Goal: Find specific page/section: Find specific page/section

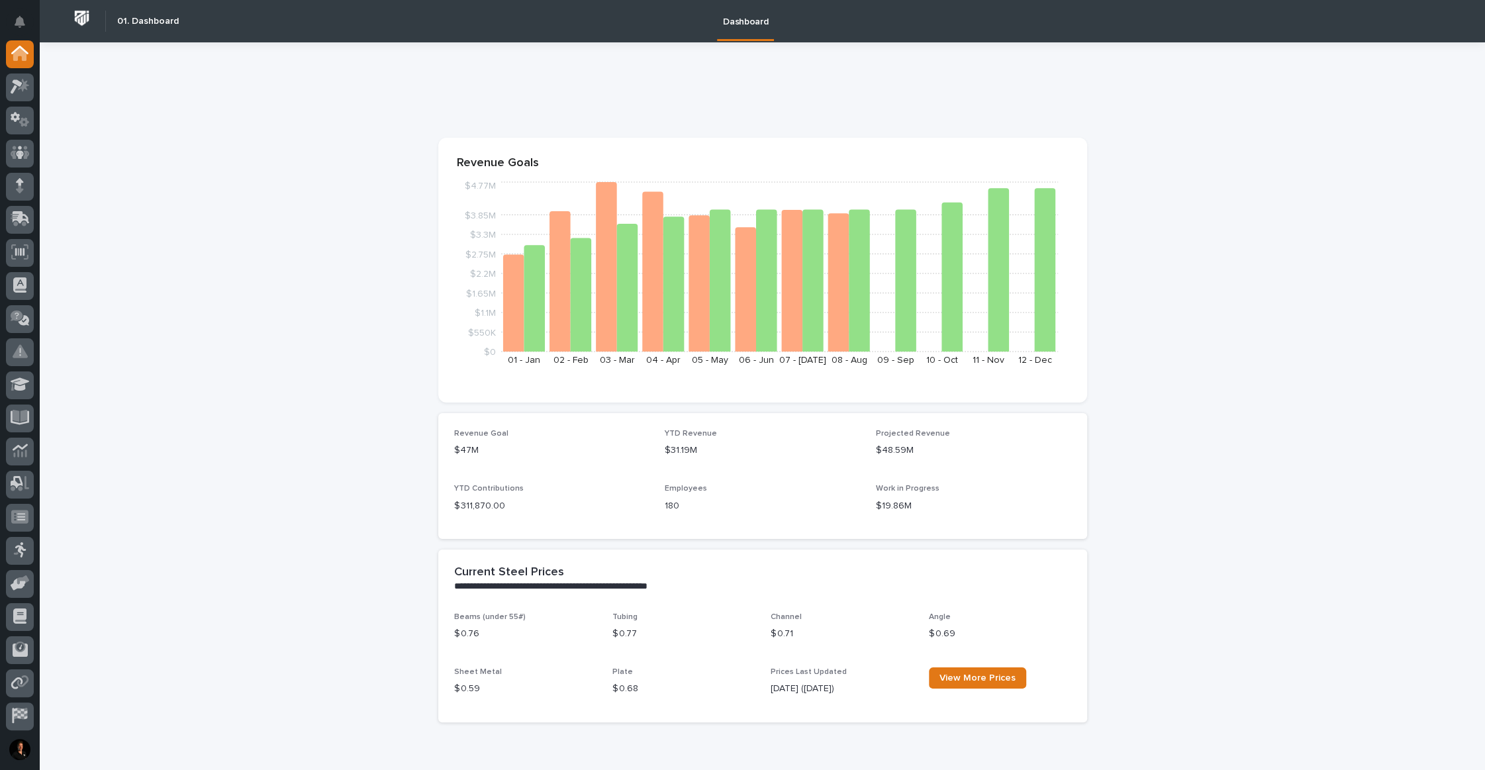
click at [9, 158] on div at bounding box center [20, 154] width 28 height 28
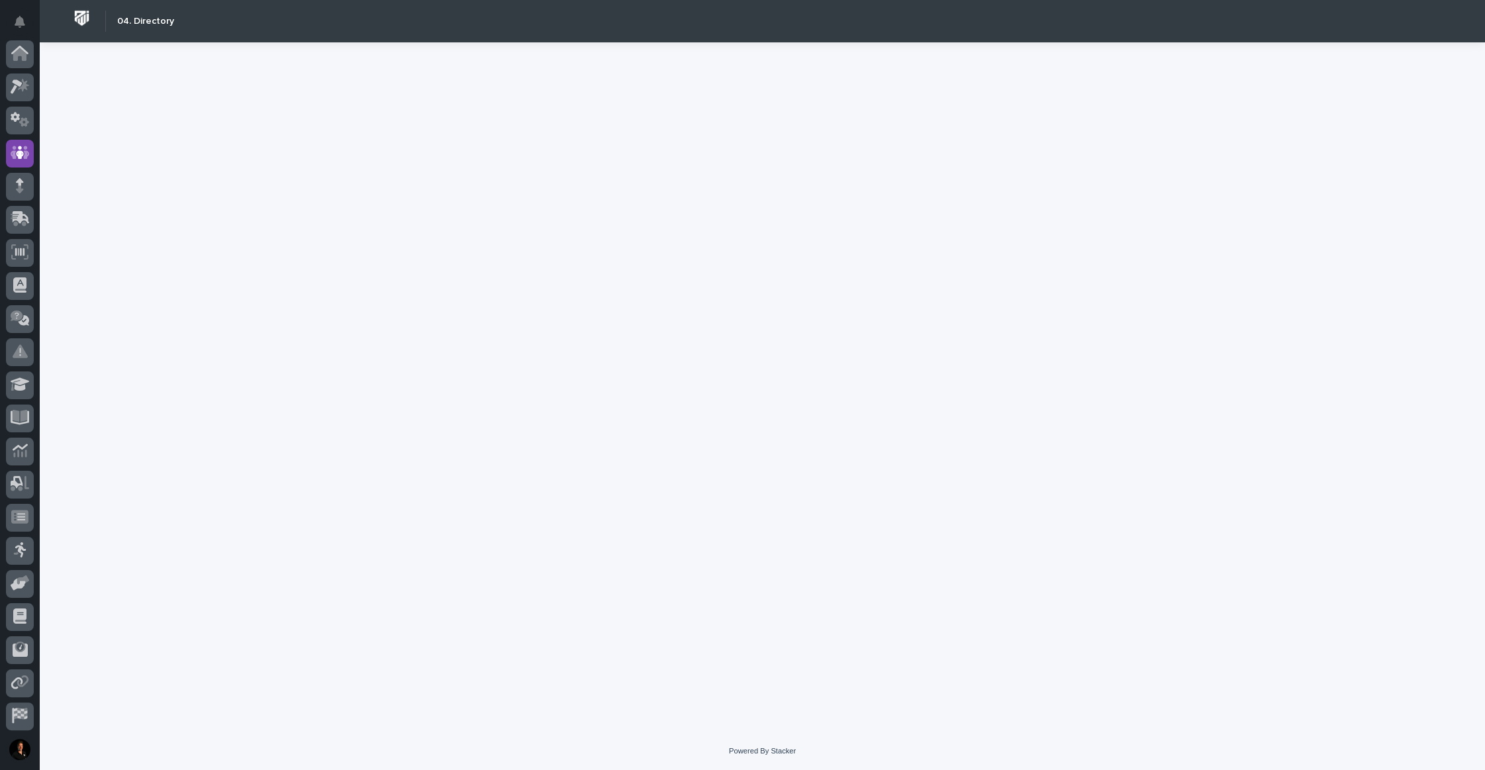
scroll to position [68, 0]
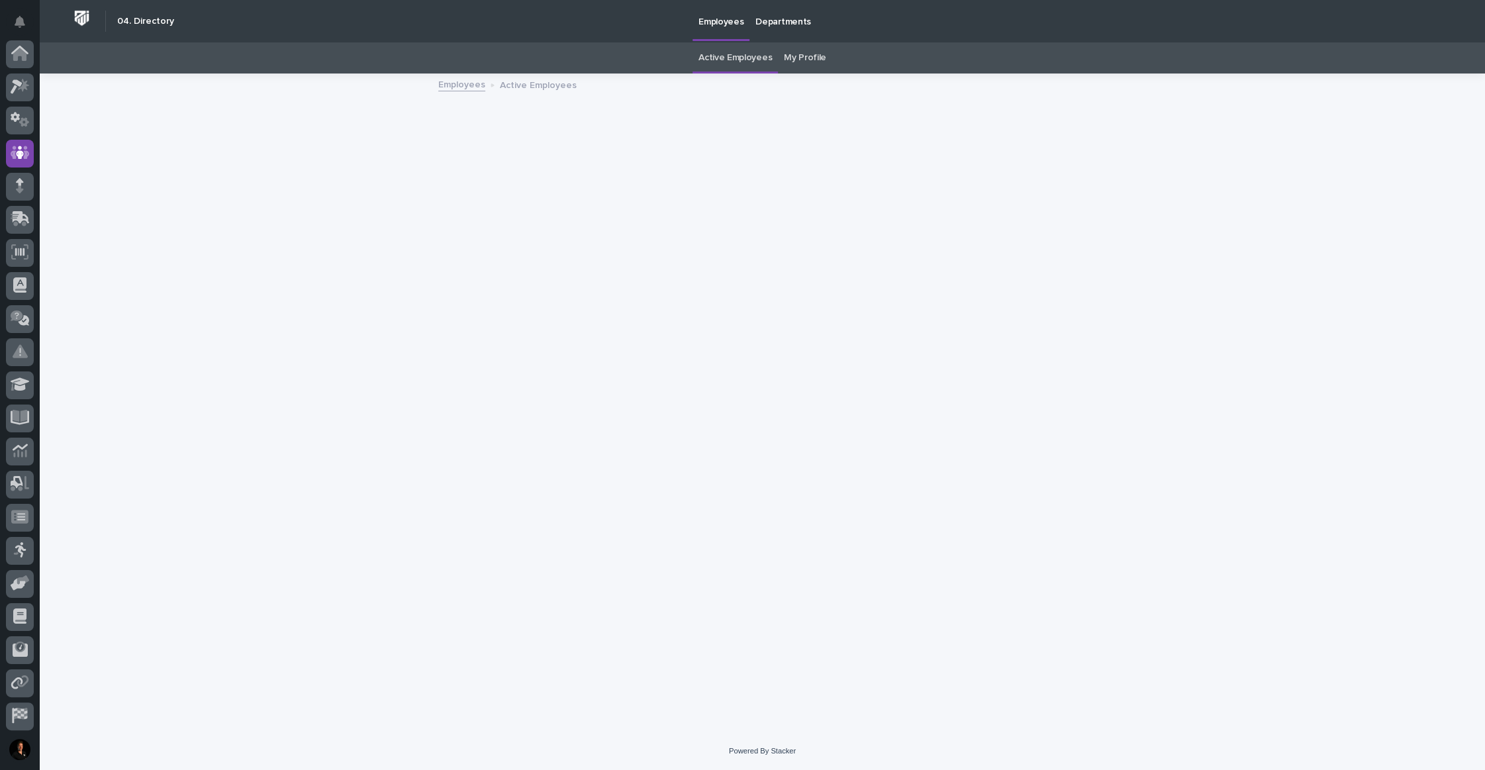
scroll to position [68, 0]
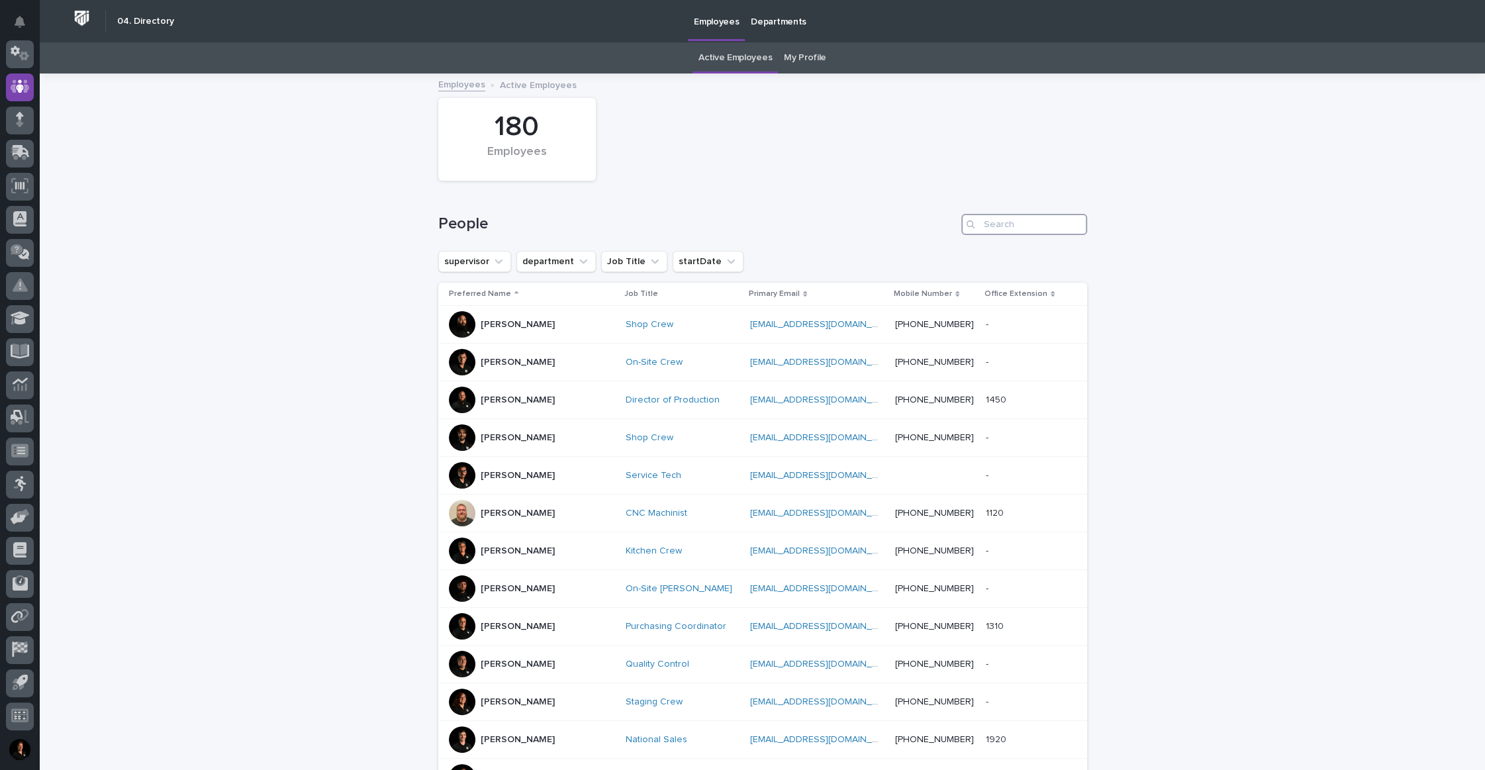
click at [1014, 235] on input "Search" at bounding box center [1024, 224] width 126 height 21
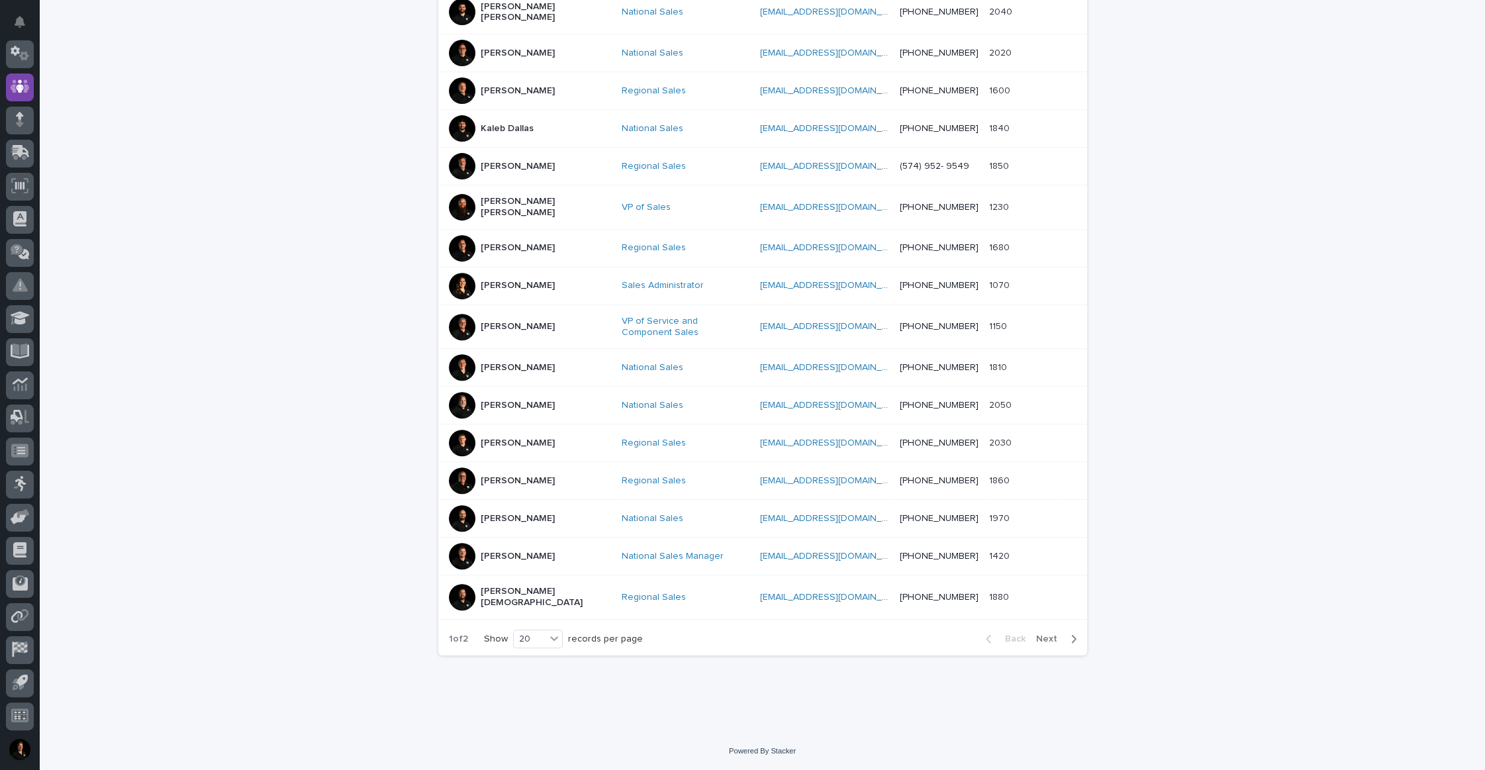
scroll to position [603, 0]
type input "sales"
click at [561, 631] on icon at bounding box center [553, 637] width 13 height 13
click at [551, 677] on div "30" at bounding box center [554, 679] width 48 height 16
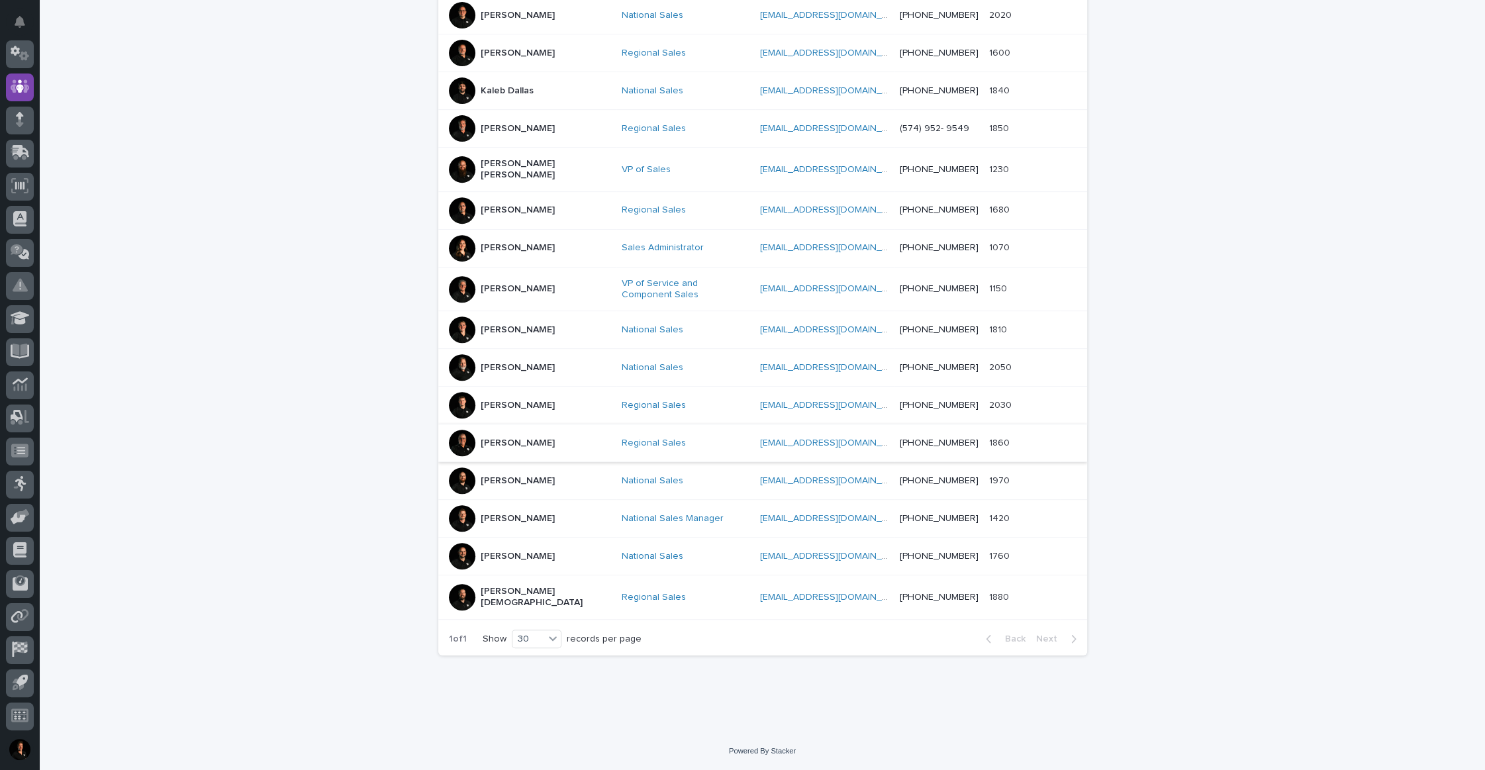
scroll to position [631, 0]
